Goal: Transaction & Acquisition: Purchase product/service

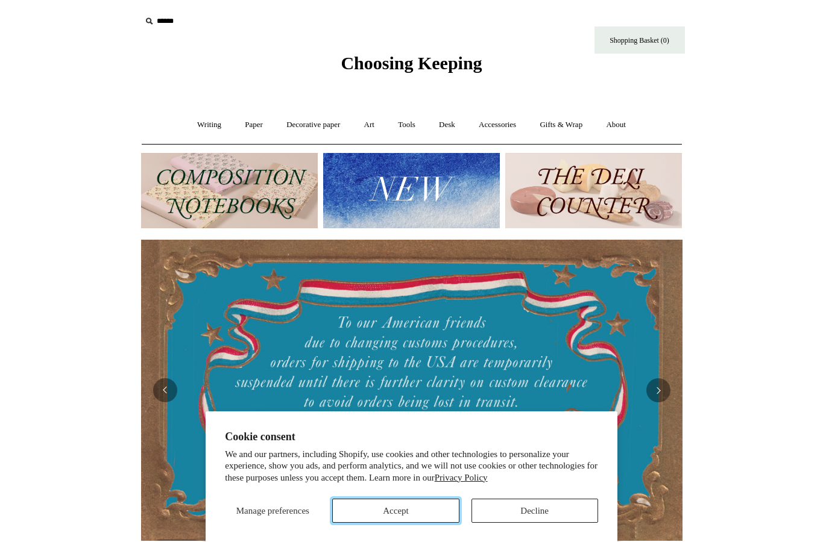
click at [437, 512] on button "Accept" at bounding box center [395, 511] width 127 height 24
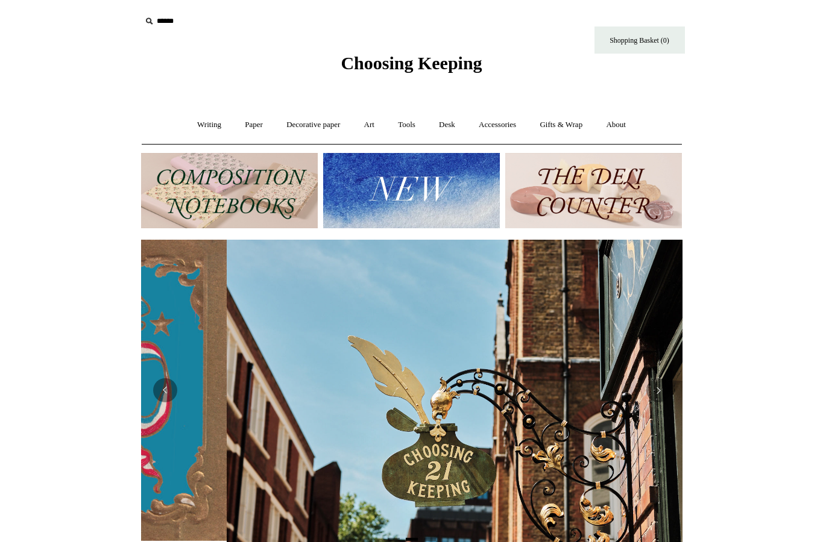
scroll to position [0, 541]
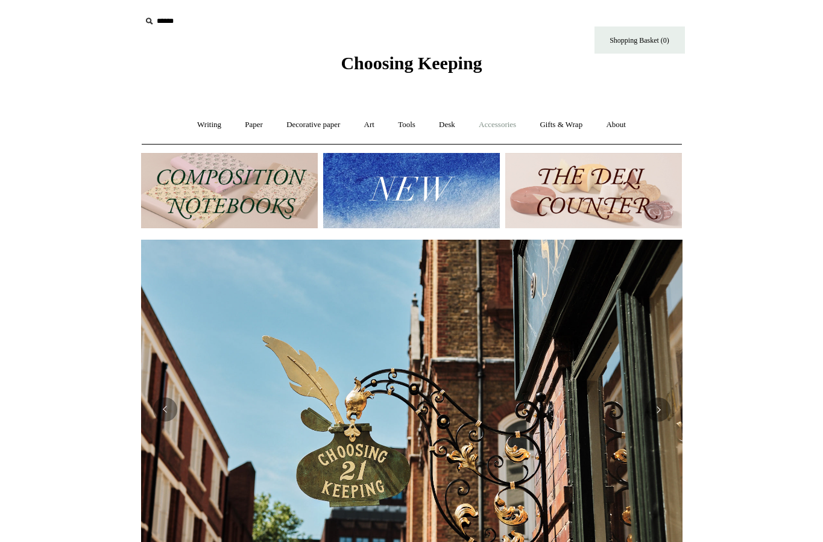
click at [496, 126] on link "Accessories +" at bounding box center [497, 125] width 59 height 32
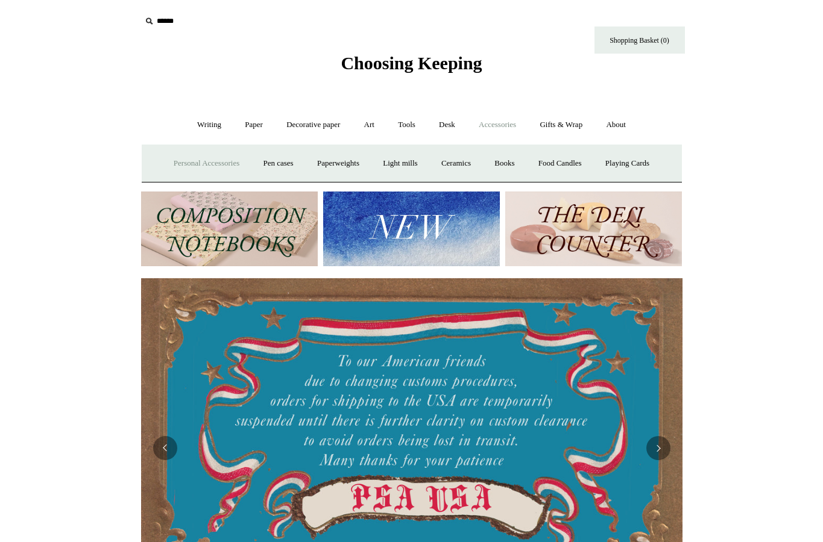
scroll to position [0, 0]
click at [365, 125] on link "Art +" at bounding box center [369, 125] width 32 height 32
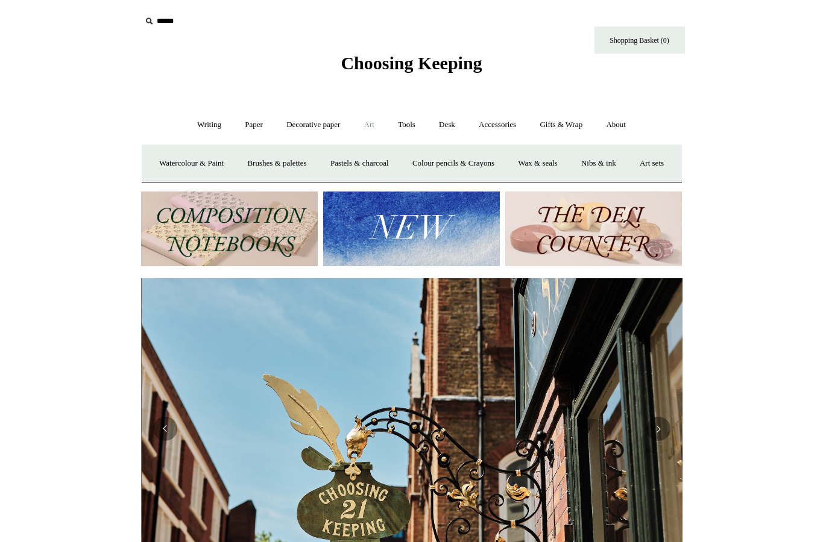
scroll to position [0, 541]
click at [408, 127] on link "Tools +" at bounding box center [406, 125] width 39 height 32
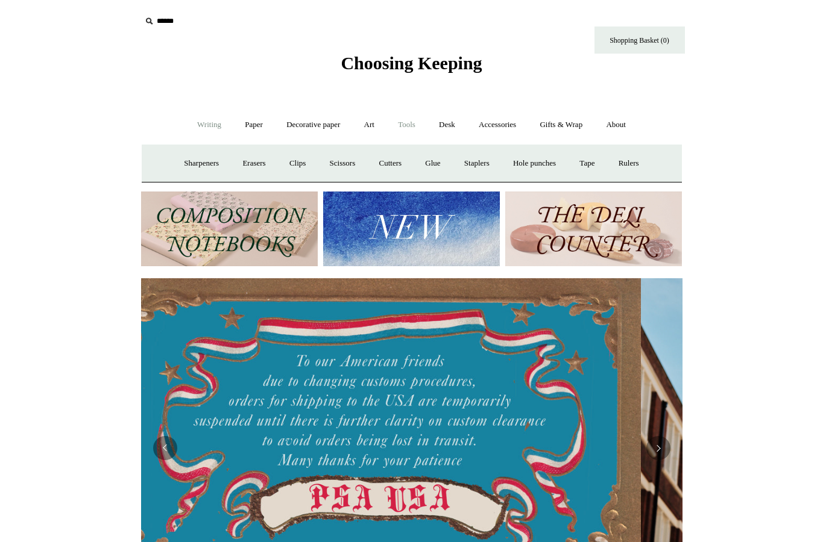
scroll to position [0, 0]
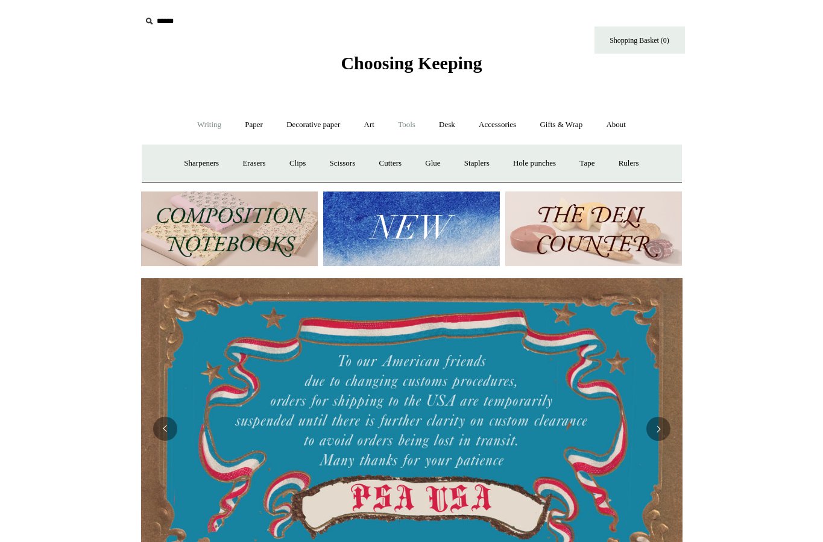
click at [201, 122] on link "Writing +" at bounding box center [209, 125] width 46 height 32
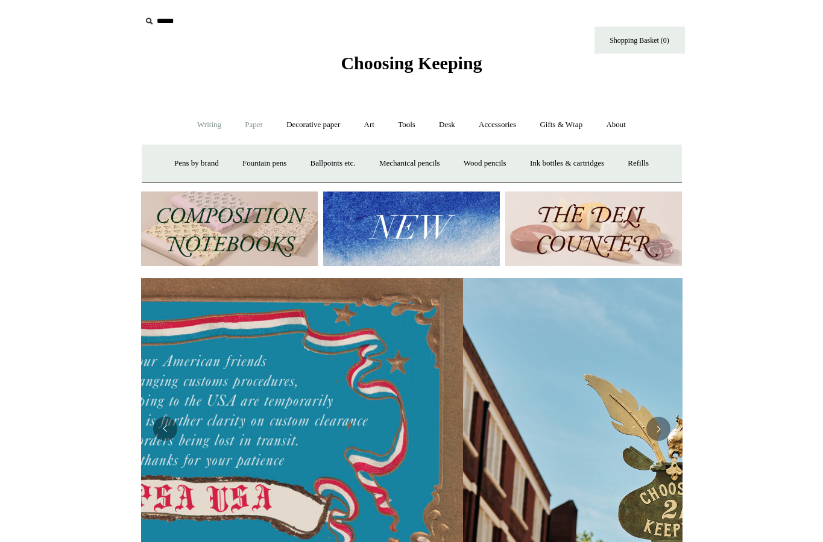
click at [254, 128] on link "Paper +" at bounding box center [254, 125] width 40 height 32
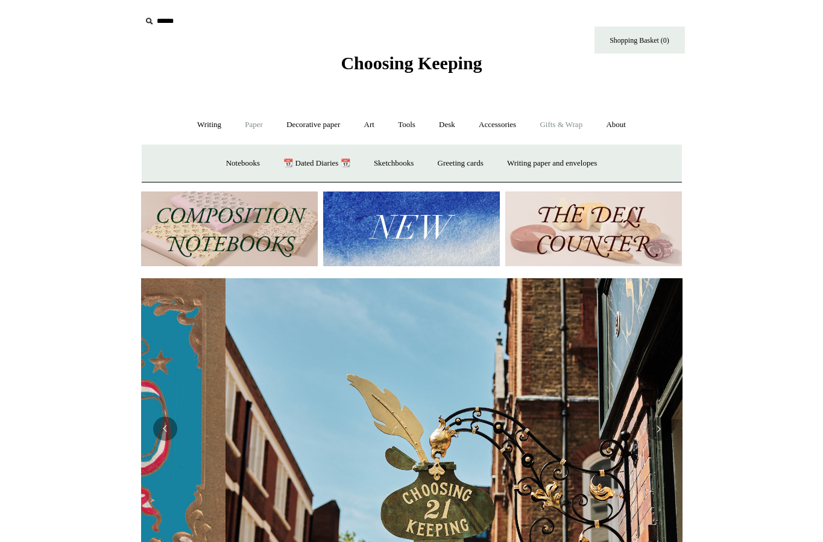
scroll to position [0, 541]
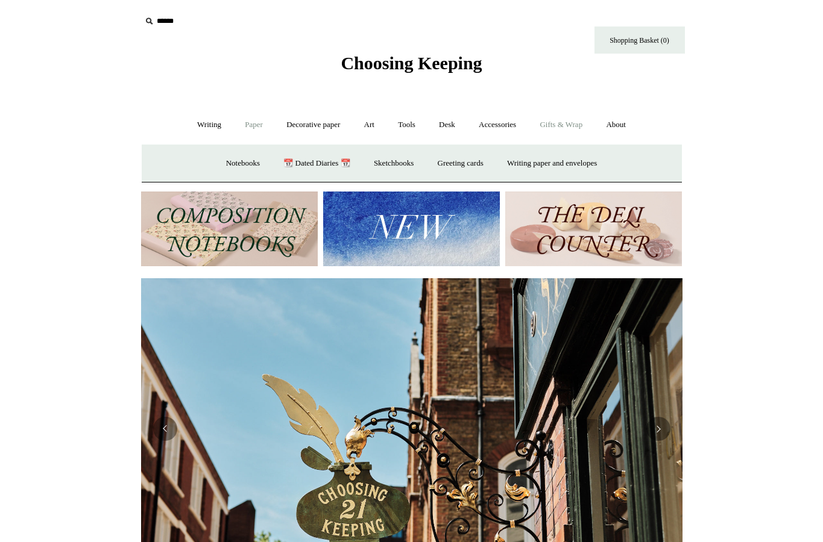
click at [559, 124] on link "Gifts & Wrap +" at bounding box center [560, 125] width 64 height 32
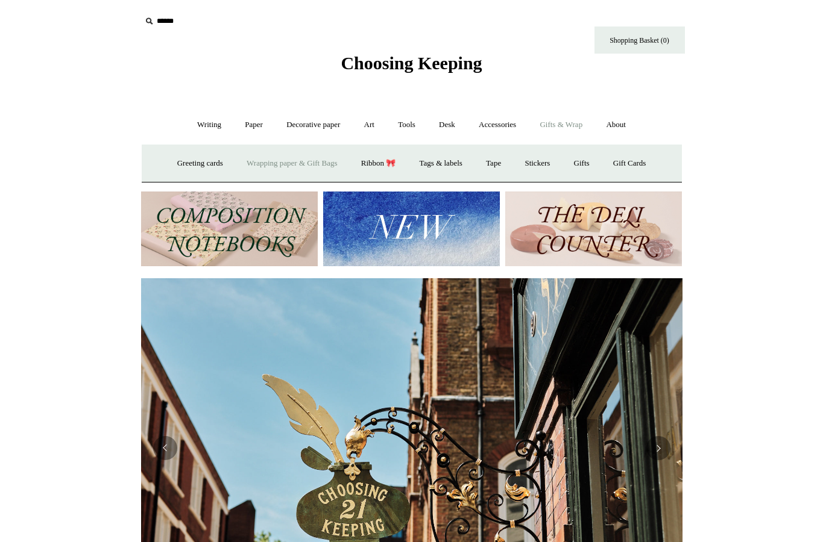
click at [291, 163] on link "Wrapping paper & Gift Bags" at bounding box center [292, 164] width 112 height 32
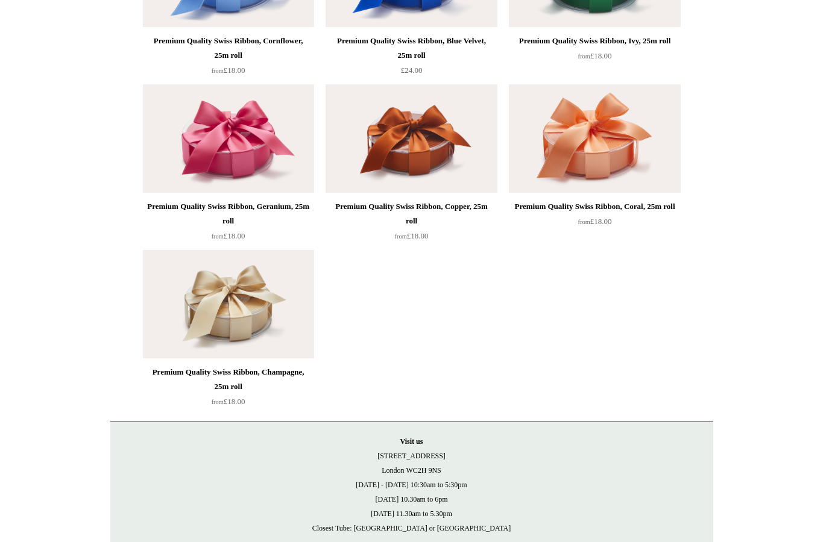
scroll to position [1963, 0]
